Goal: Check status

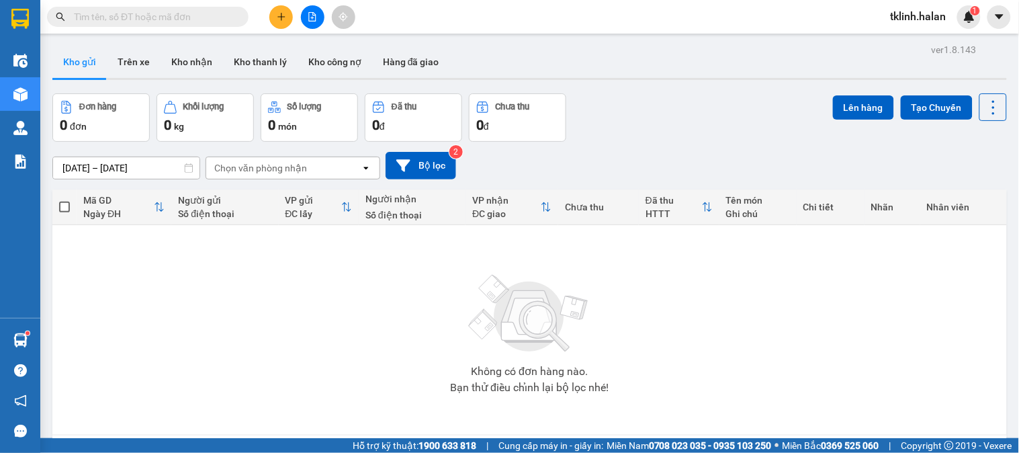
click at [217, 13] on input "text" at bounding box center [153, 16] width 158 height 15
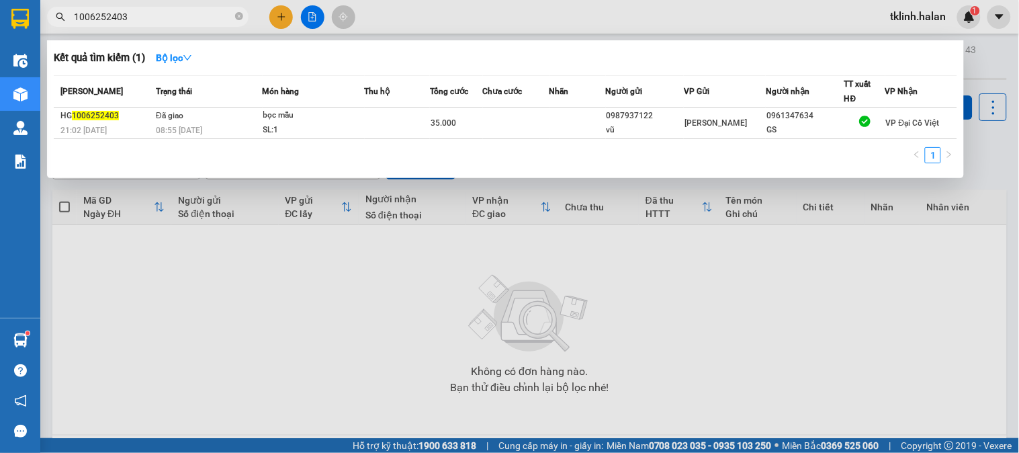
type input "1006252403"
click at [341, 320] on div at bounding box center [509, 226] width 1019 height 453
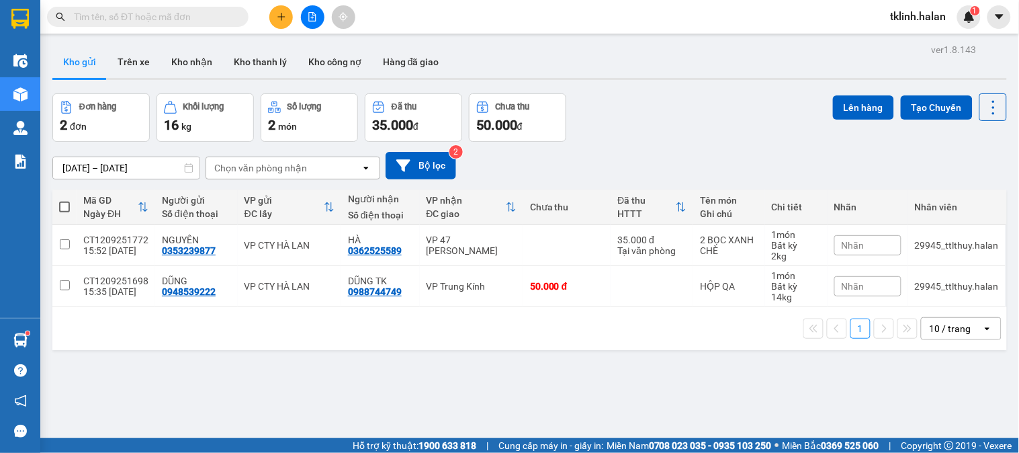
click at [124, 16] on input "text" at bounding box center [153, 16] width 158 height 15
paste input "TKC0809252622"
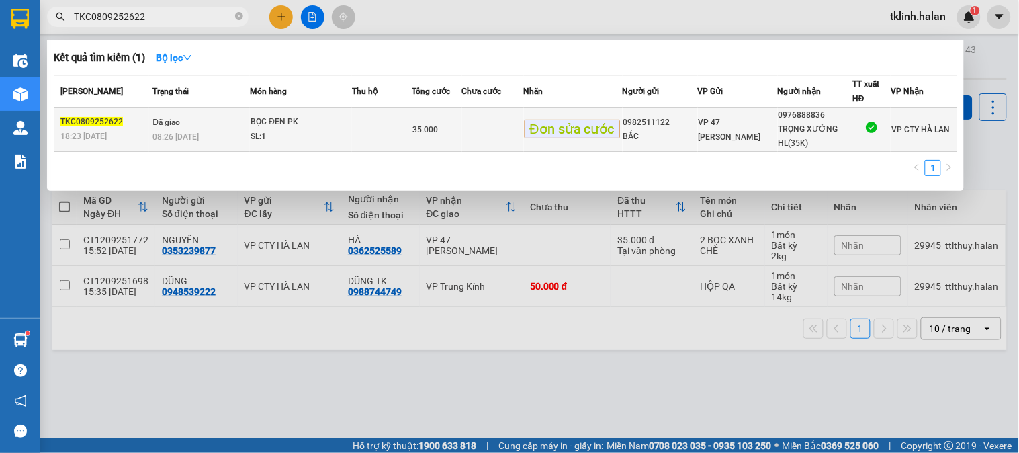
type input "TKC0809252622"
click at [394, 134] on td at bounding box center [382, 129] width 60 height 44
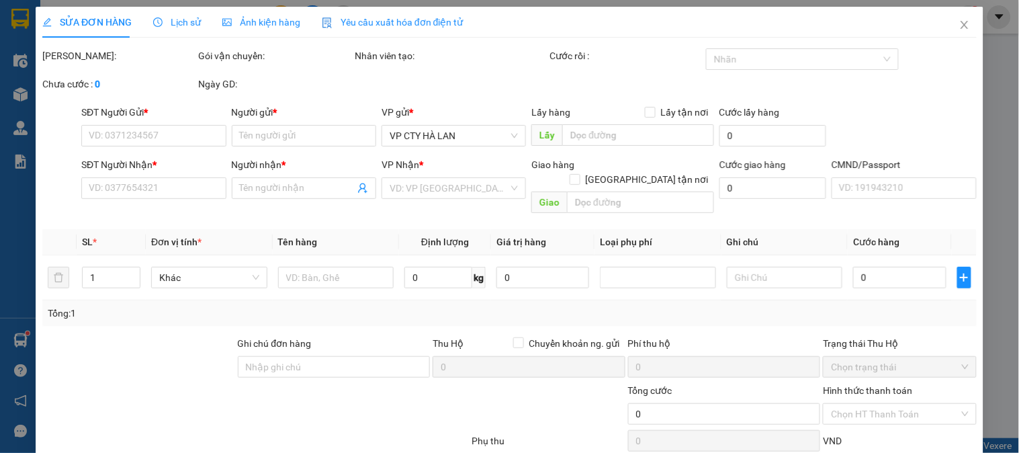
type input "0982511122"
type input "BẮC"
type input "0976888836"
type input "TRỌNG XƯỞNG HL(35K)"
type input "35.000"
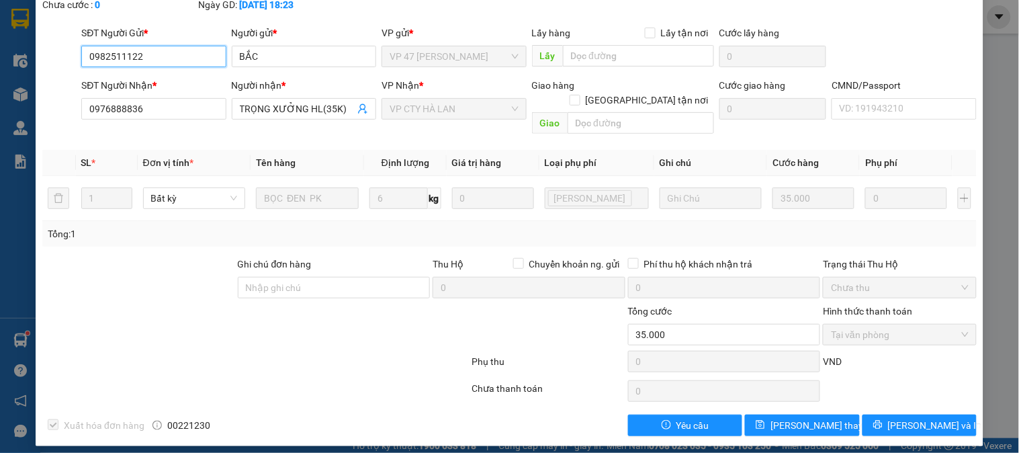
scroll to position [89, 0]
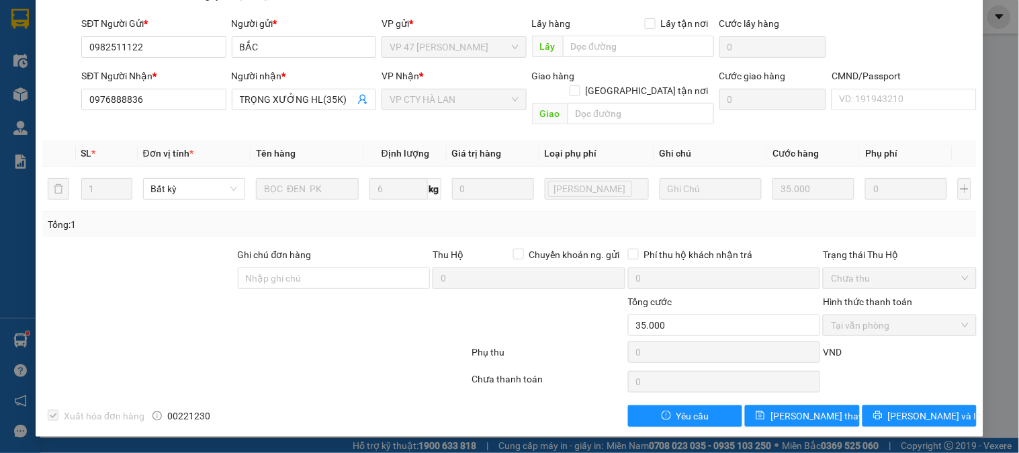
click at [307, 375] on div at bounding box center [255, 381] width 429 height 27
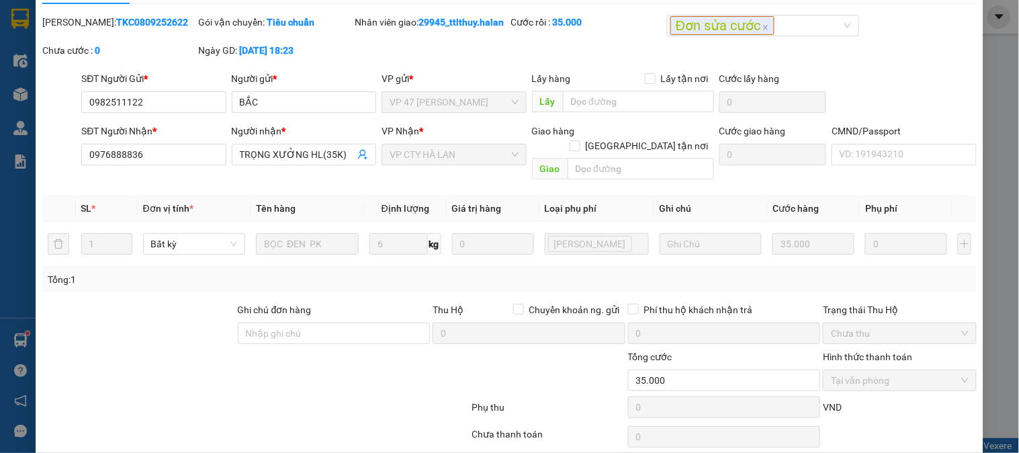
scroll to position [0, 0]
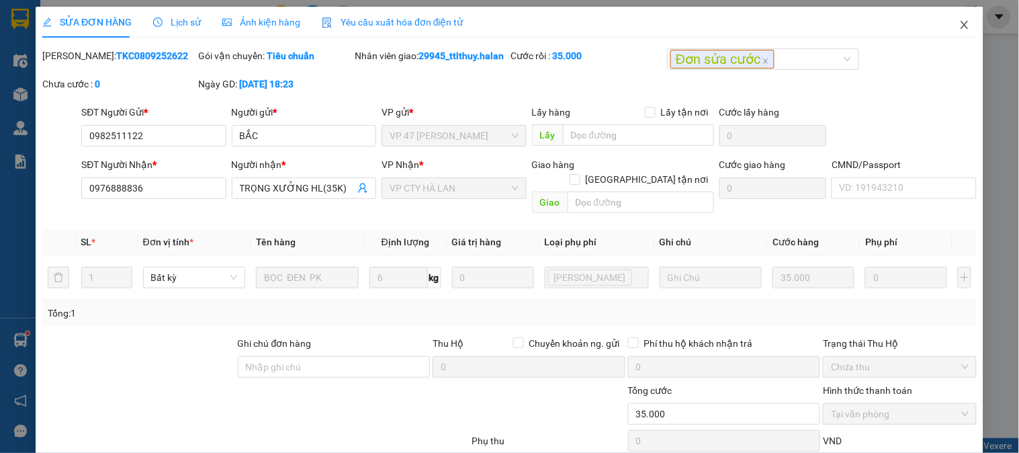
click at [959, 24] on icon "close" at bounding box center [964, 24] width 11 height 11
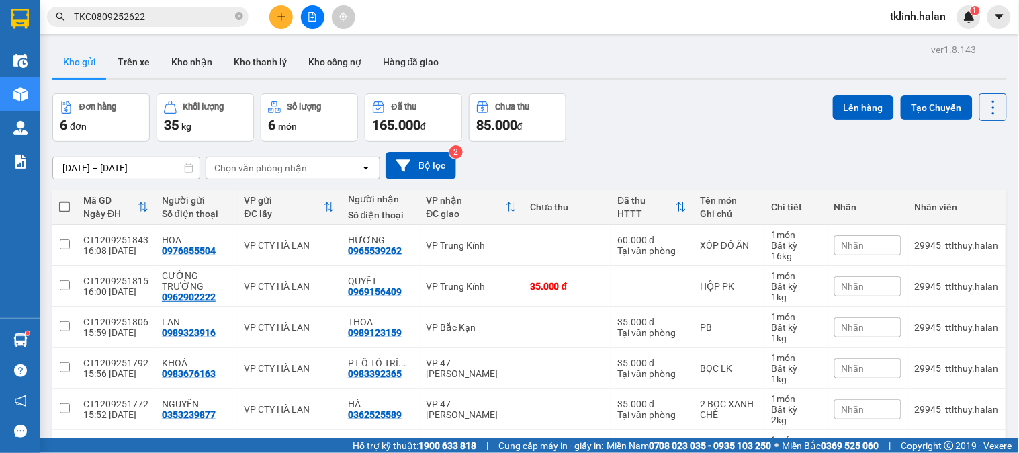
drag, startPoint x: 676, startPoint y: 107, endPoint x: 666, endPoint y: 117, distance: 13.8
click at [676, 106] on div "Đơn hàng 6 đơn Khối lượng 35 kg Số lượng 6 món Đã thu 165.000 đ Chưa thu 85.000…" at bounding box center [529, 117] width 954 height 48
drag, startPoint x: 567, startPoint y: 59, endPoint x: 575, endPoint y: 59, distance: 8.1
click at [567, 59] on div "Kho gửi Trên xe Kho nhận Kho thanh lý Kho công nợ Hàng đã giao" at bounding box center [529, 64] width 954 height 36
